Goal: Task Accomplishment & Management: Use online tool/utility

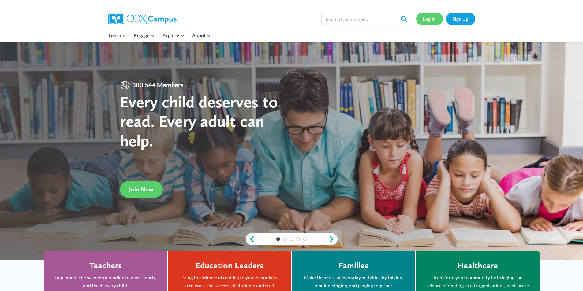
click at [439, 16] on link "Log In" at bounding box center [429, 19] width 27 height 13
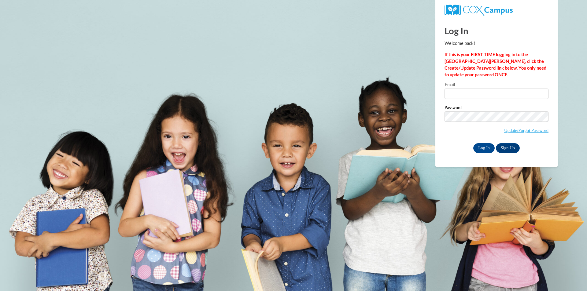
click at [465, 88] on label "Email" at bounding box center [497, 86] width 104 height 6
click at [465, 89] on input "Email" at bounding box center [497, 94] width 104 height 10
click at [460, 92] on input "Email" at bounding box center [497, 94] width 104 height 10
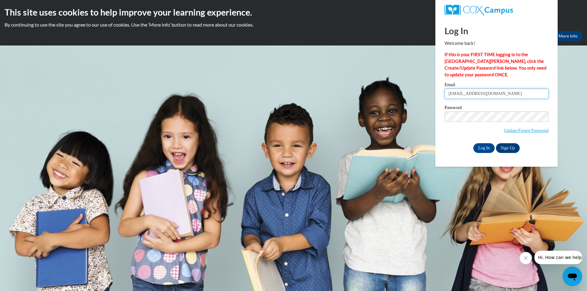
type input "deidremcatee15@gmail.com"
click at [473, 143] on input "Log In" at bounding box center [483, 148] width 21 height 10
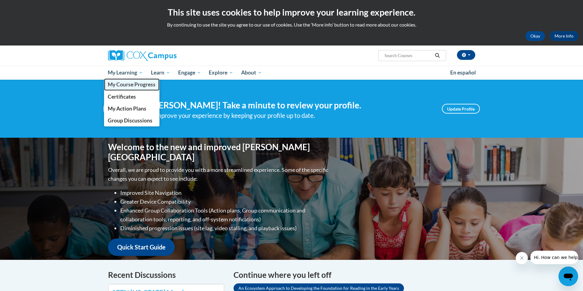
click at [136, 86] on span "My Course Progress" at bounding box center [132, 84] width 48 height 6
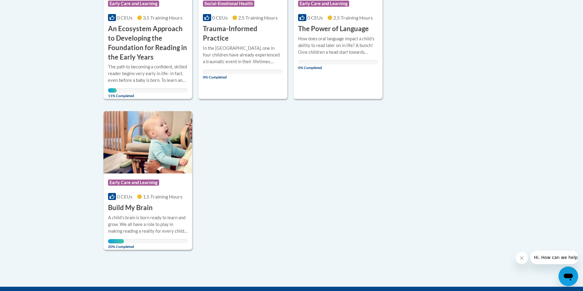
scroll to position [214, 0]
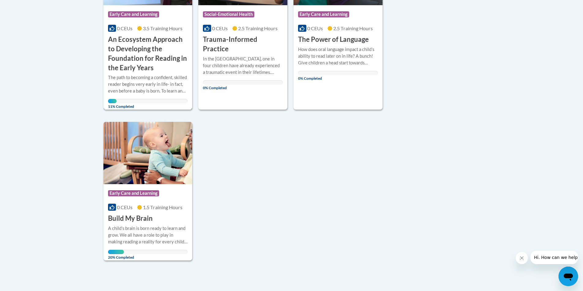
click at [135, 58] on h3 "An Ecosystem Approach to Developing the Foundation for Reading in the Early Yea…" at bounding box center [148, 54] width 80 height 38
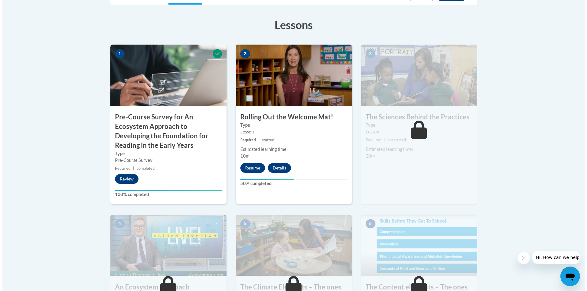
scroll to position [183, 0]
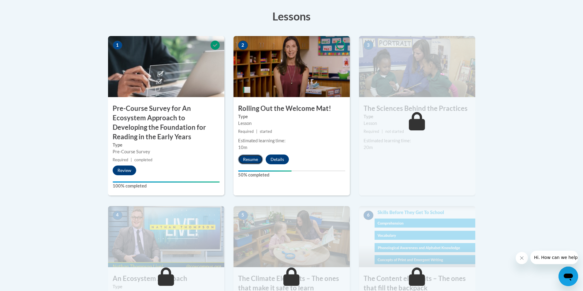
click at [240, 158] on button "Resume" at bounding box center [250, 160] width 25 height 10
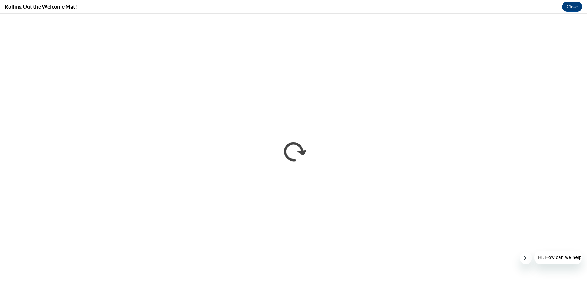
scroll to position [0, 0]
click at [527, 254] on button "Close message from company" at bounding box center [526, 258] width 12 height 12
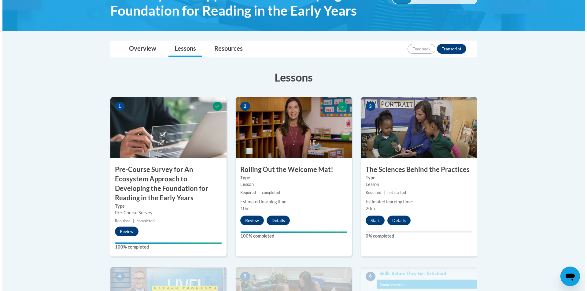
scroll to position [183, 0]
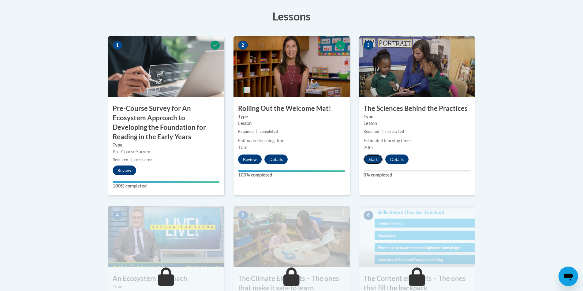
click at [376, 159] on button "Start" at bounding box center [372, 160] width 19 height 10
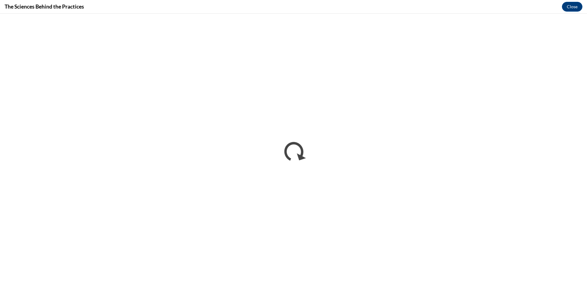
scroll to position [0, 0]
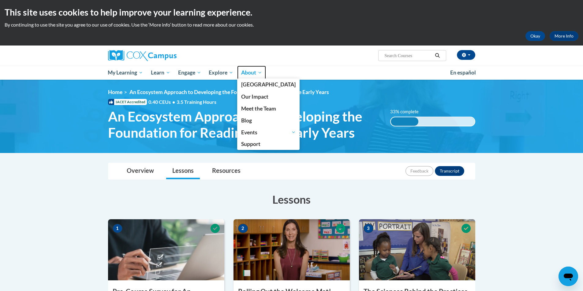
click at [250, 77] on link "About" at bounding box center [251, 73] width 29 height 14
